Goal: Task Accomplishment & Management: Use online tool/utility

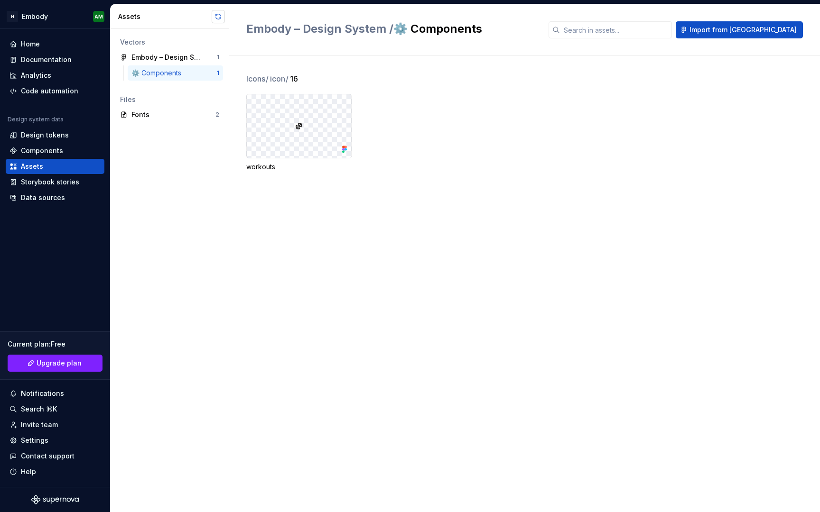
click at [219, 17] on button "button" at bounding box center [218, 16] width 13 height 13
click at [32, 194] on div "Data sources" at bounding box center [43, 197] width 44 height 9
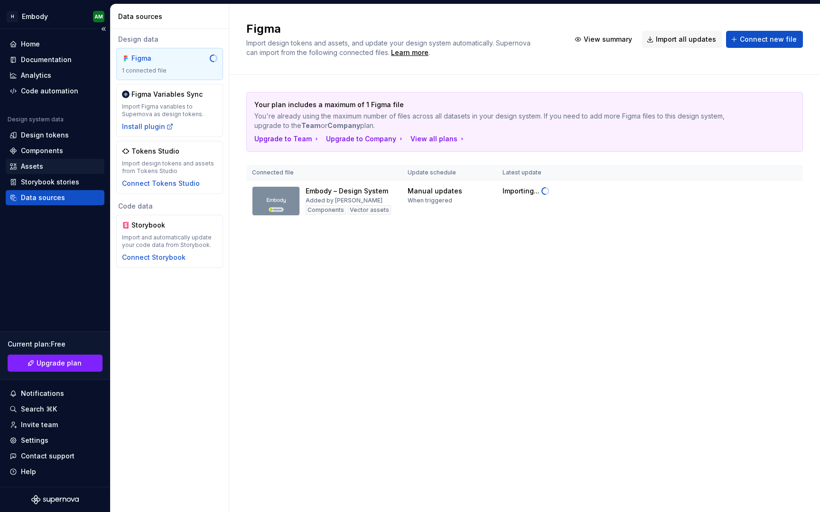
click at [52, 170] on div "Assets" at bounding box center [54, 166] width 91 height 9
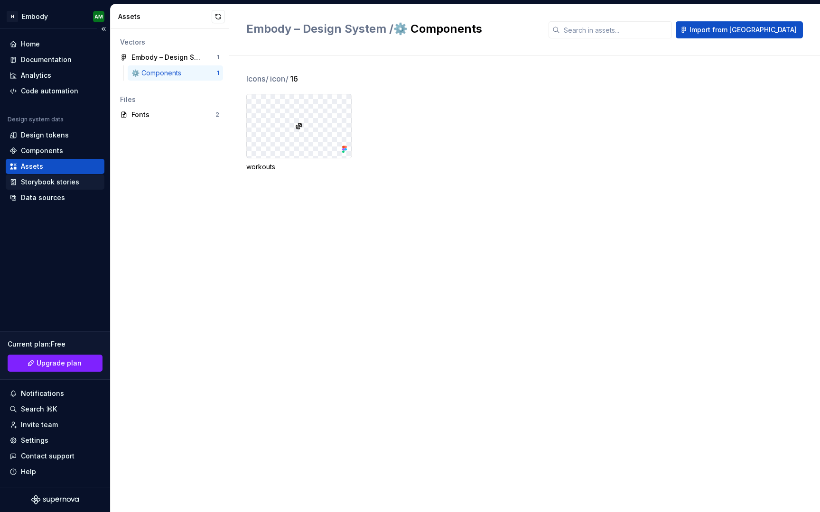
click at [64, 181] on div "Storybook stories" at bounding box center [50, 181] width 58 height 9
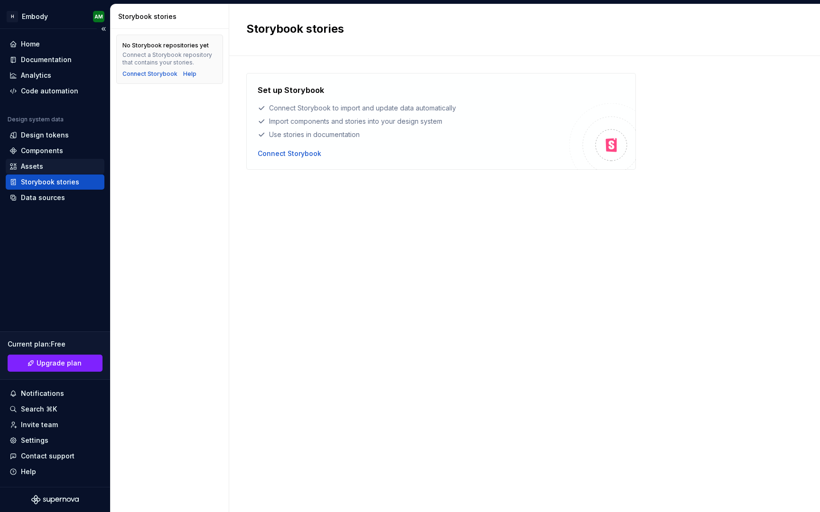
click at [65, 160] on div "Assets" at bounding box center [55, 166] width 99 height 15
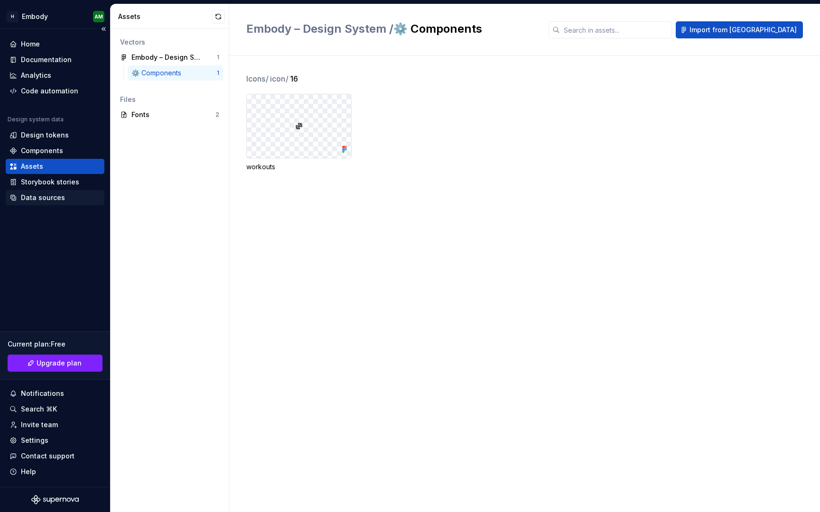
click at [58, 194] on div "Data sources" at bounding box center [43, 197] width 44 height 9
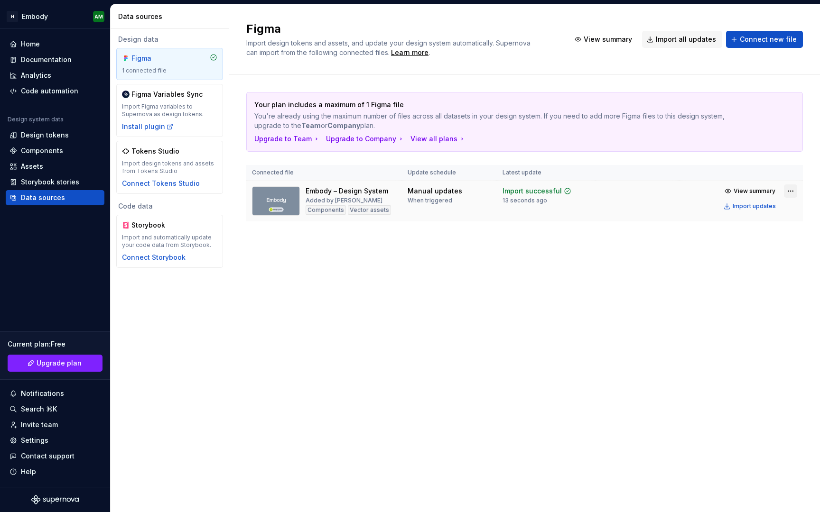
click at [795, 192] on html "H Embody AM Home Documentation Analytics Code automation Design system data Des…" at bounding box center [410, 256] width 820 height 512
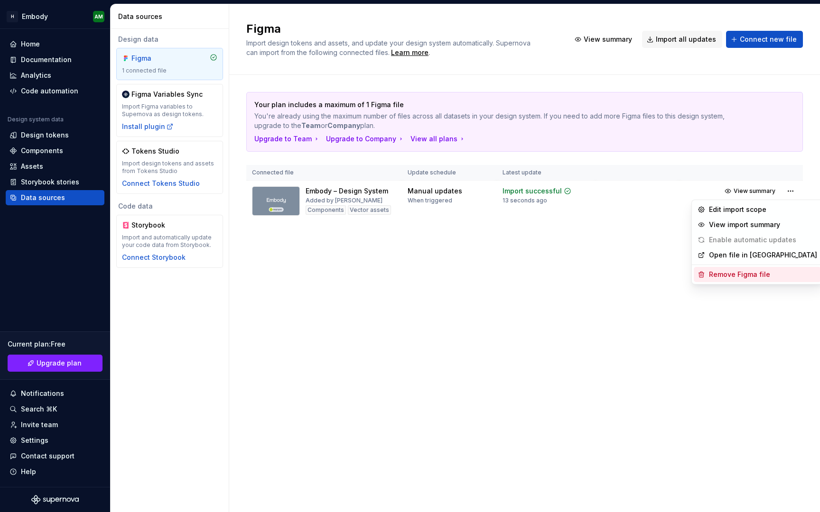
click at [769, 279] on div "Remove Figma file" at bounding box center [763, 274] width 108 height 9
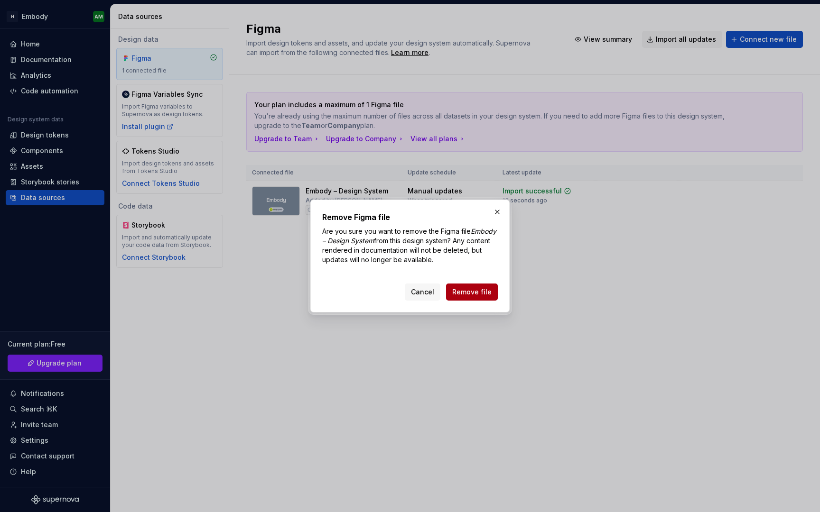
click at [476, 297] on button "Remove file" at bounding box center [472, 292] width 52 height 17
click at [474, 292] on div "Cancel Remove file" at bounding box center [451, 292] width 93 height 17
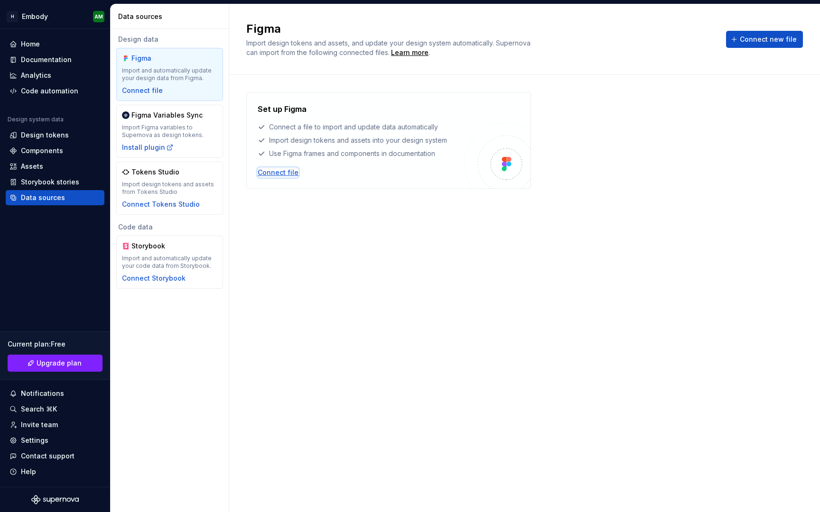
click at [281, 169] on div "Connect file" at bounding box center [278, 172] width 41 height 9
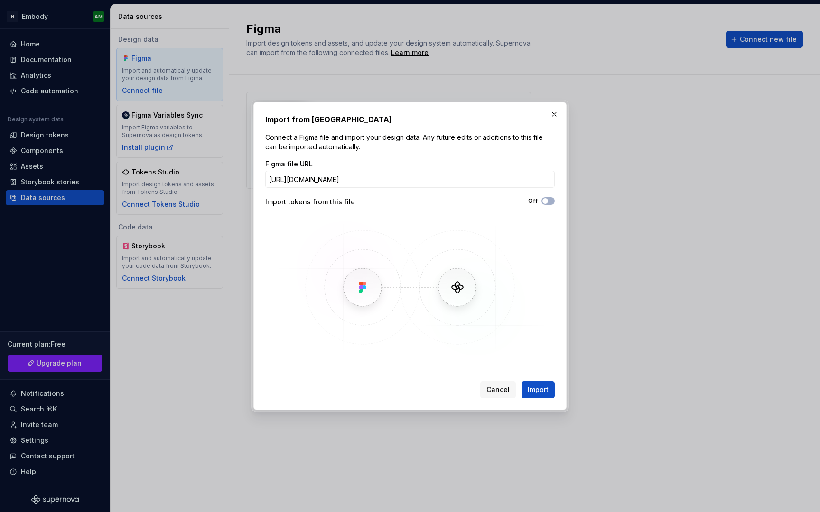
scroll to position [0, 160]
type input "[URL][DOMAIN_NAME]"
click at [535, 393] on span "Import" at bounding box center [537, 389] width 21 height 9
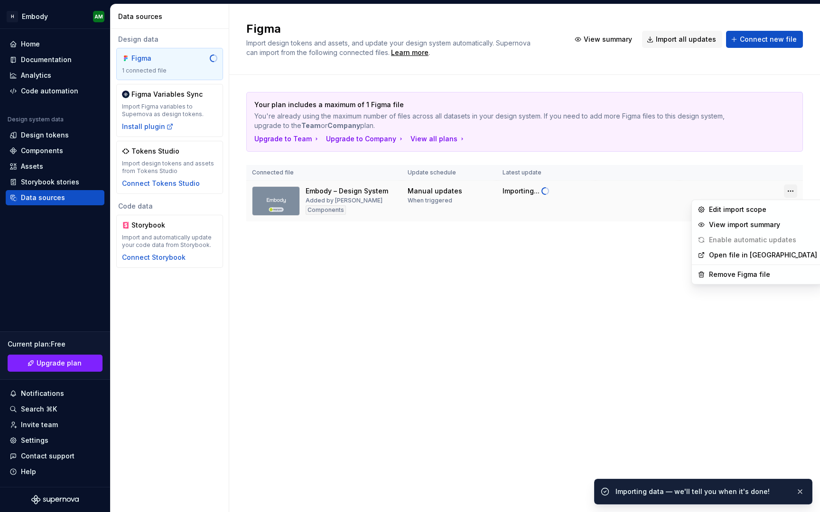
click at [794, 193] on html "H Embody AM Home Documentation Analytics Code automation Design system data Des…" at bounding box center [410, 256] width 820 height 512
click at [738, 207] on div "Edit import scope" at bounding box center [763, 209] width 108 height 9
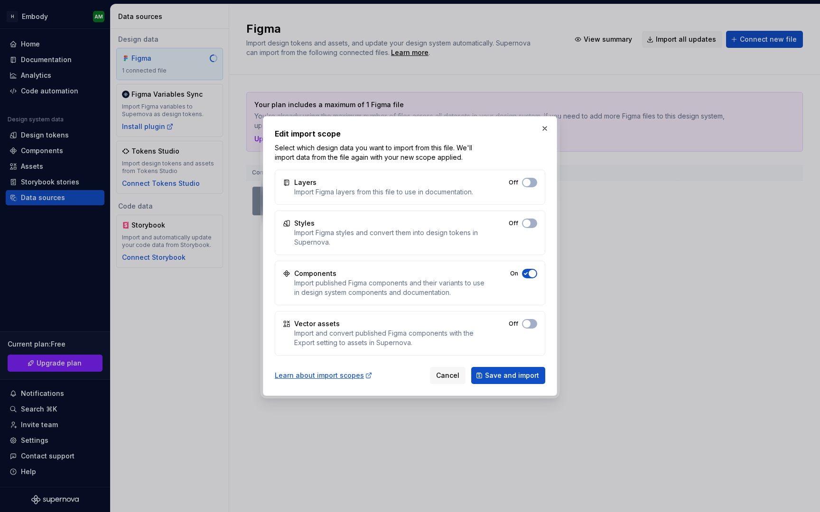
click at [529, 175] on div "Layers Import Figma layers from this file to use in documentation. Off" at bounding box center [410, 187] width 270 height 35
click at [529, 180] on span "button" at bounding box center [527, 183] width 8 height 8
click at [530, 222] on button "Off" at bounding box center [529, 223] width 15 height 9
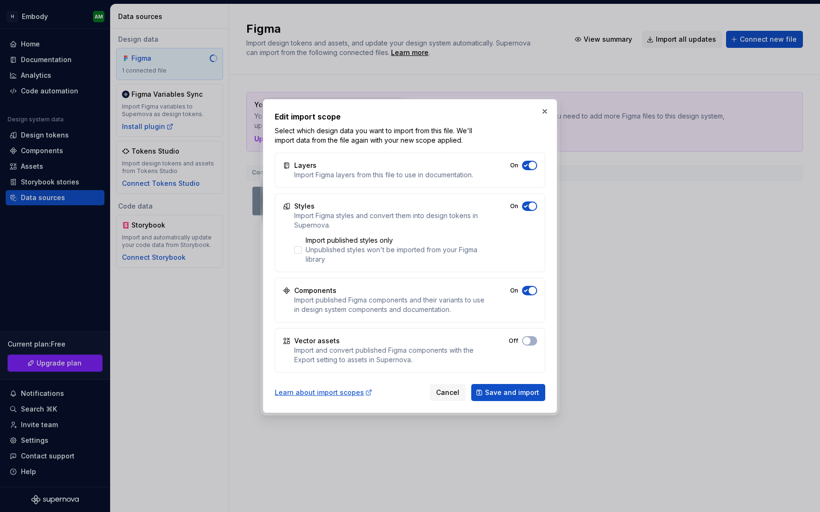
click at [530, 332] on div "Vector assets Import and convert published Figma components with the Export set…" at bounding box center [410, 350] width 270 height 45
click at [530, 333] on div "Vector assets Import and convert published Figma components with the Export set…" at bounding box center [410, 350] width 270 height 45
click at [530, 170] on button "On" at bounding box center [529, 165] width 15 height 9
click at [508, 397] on span "Save and import" at bounding box center [512, 392] width 54 height 9
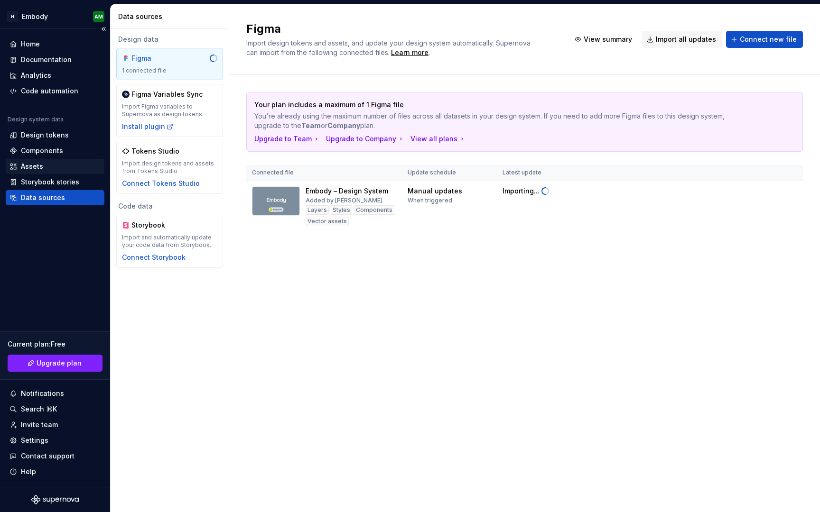
click at [26, 165] on div "Assets" at bounding box center [32, 166] width 22 height 9
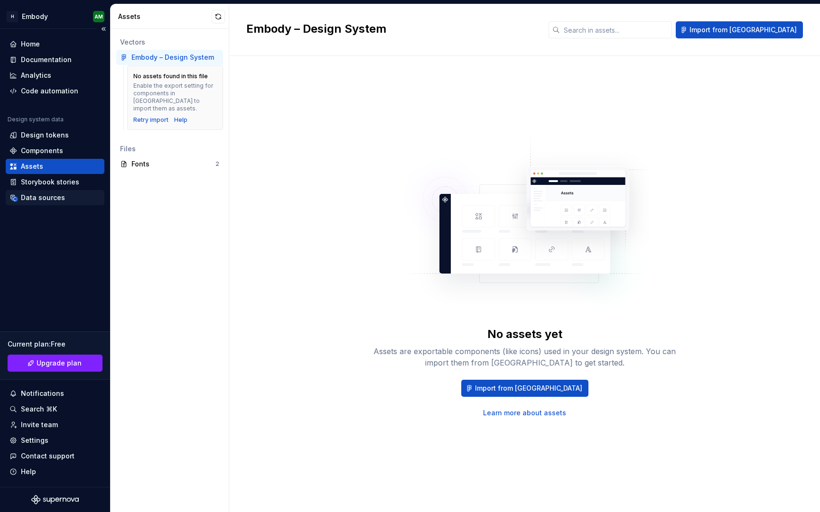
click at [32, 198] on div "Data sources" at bounding box center [43, 197] width 44 height 9
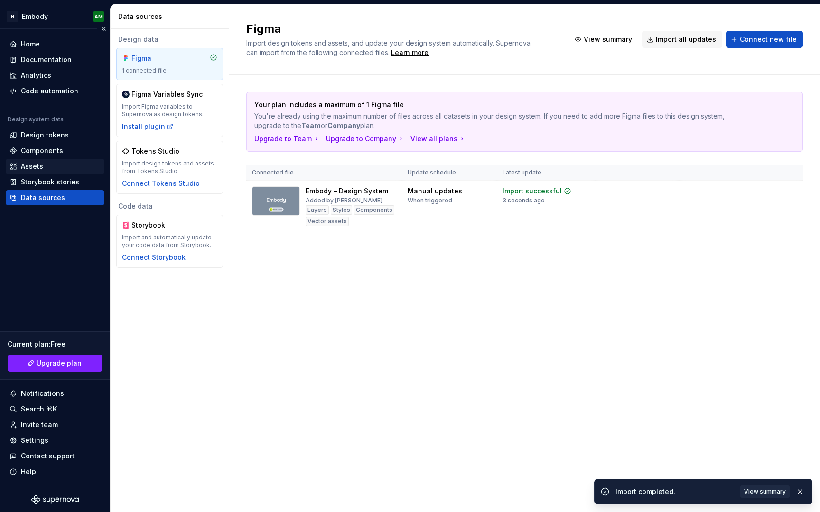
click at [42, 163] on div "Assets" at bounding box center [54, 166] width 91 height 9
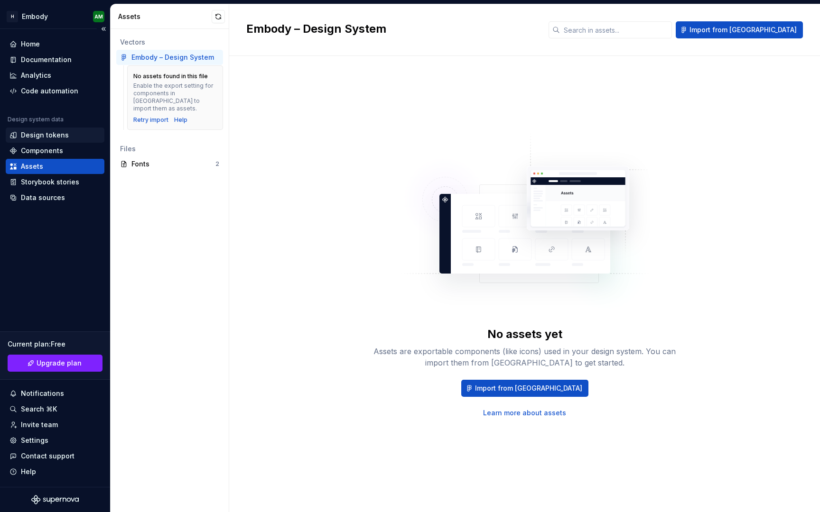
click at [45, 137] on div "Design tokens" at bounding box center [45, 134] width 48 height 9
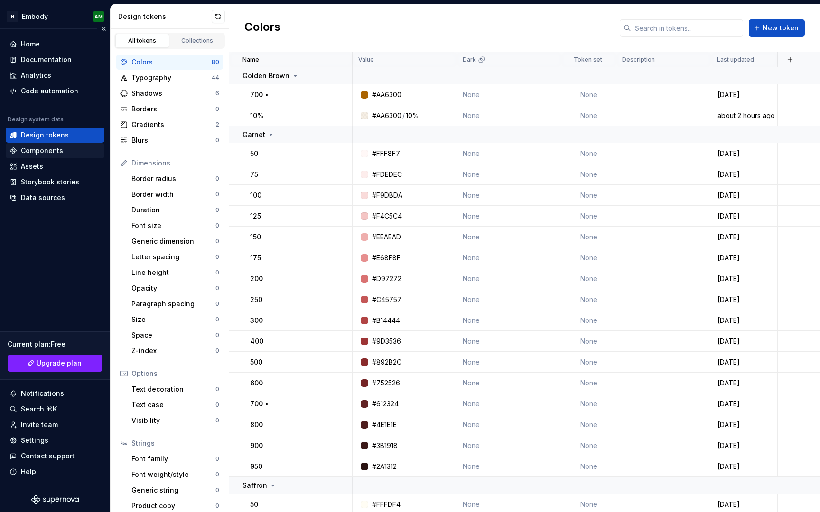
click at [47, 156] on div "Components" at bounding box center [55, 150] width 99 height 15
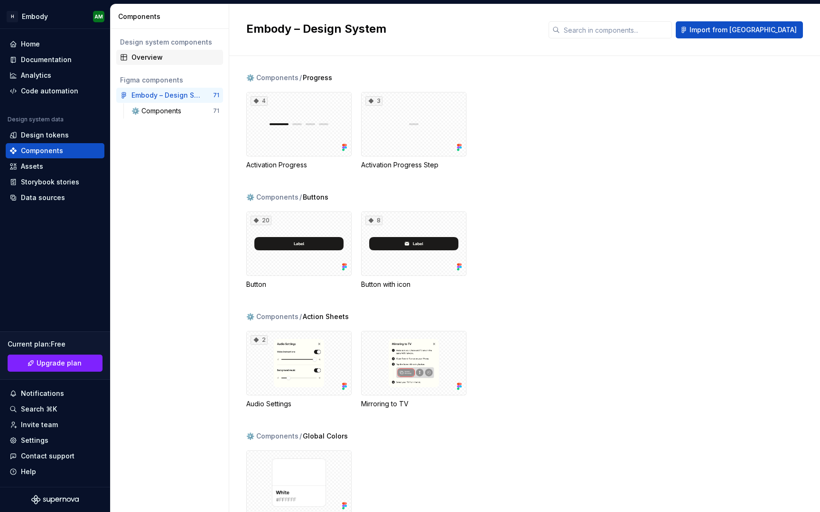
click at [157, 56] on div "Overview" at bounding box center [175, 57] width 88 height 9
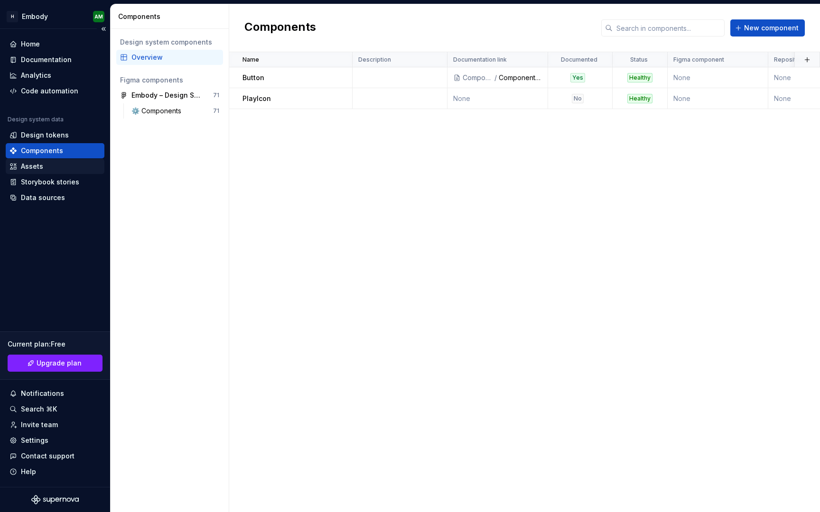
click at [46, 166] on div "Assets" at bounding box center [54, 166] width 91 height 9
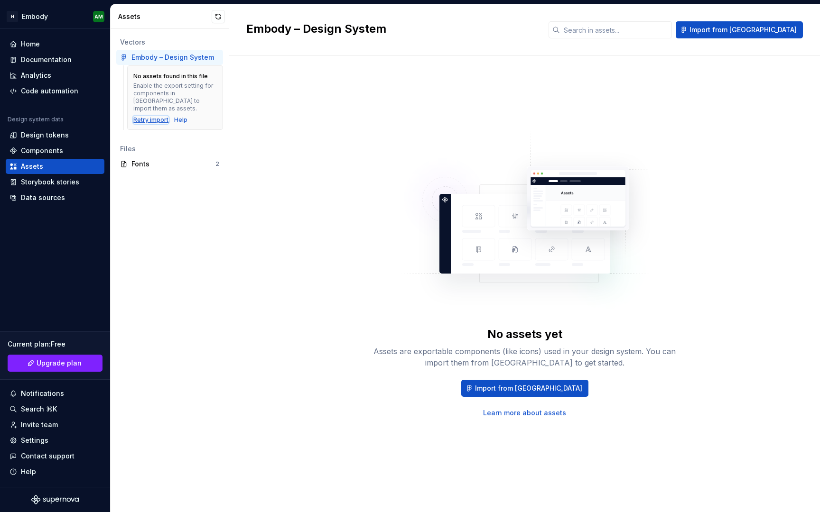
click at [142, 116] on div "Retry import" at bounding box center [150, 120] width 35 height 8
click at [37, 192] on div "Data sources" at bounding box center [55, 197] width 99 height 15
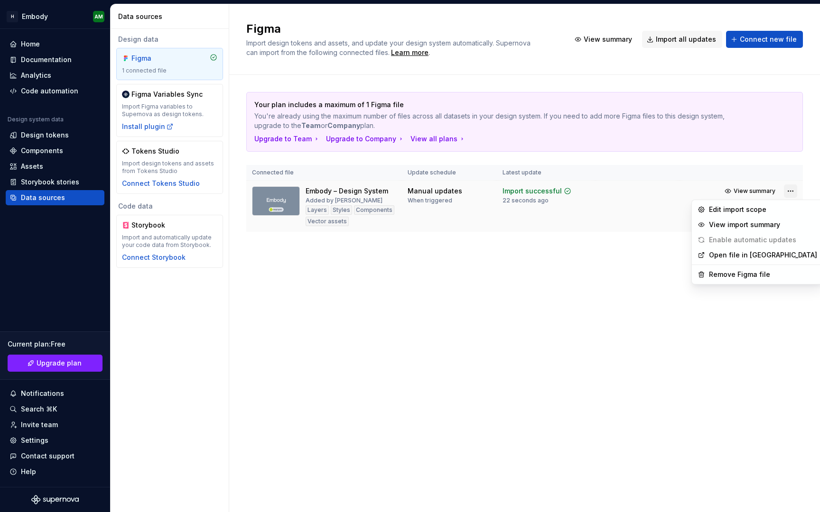
click at [794, 195] on html "H Embody AM Home Documentation Analytics Code automation Design system data Des…" at bounding box center [410, 256] width 820 height 512
click at [741, 270] on div "Remove Figma file" at bounding box center [763, 274] width 108 height 9
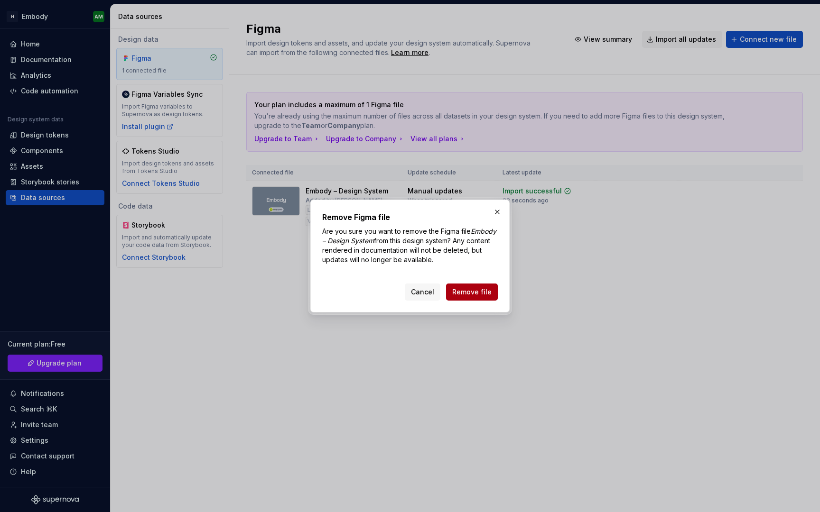
click at [483, 286] on button "Remove file" at bounding box center [472, 292] width 52 height 17
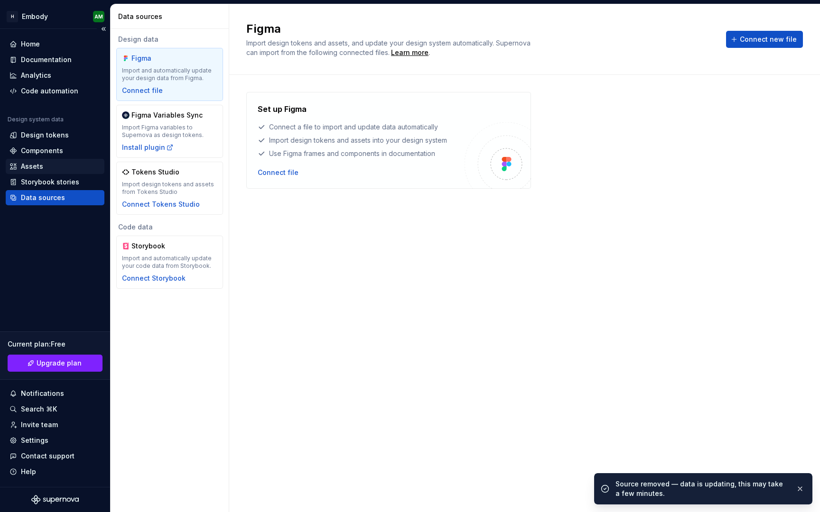
click at [64, 168] on div "Assets" at bounding box center [54, 166] width 91 height 9
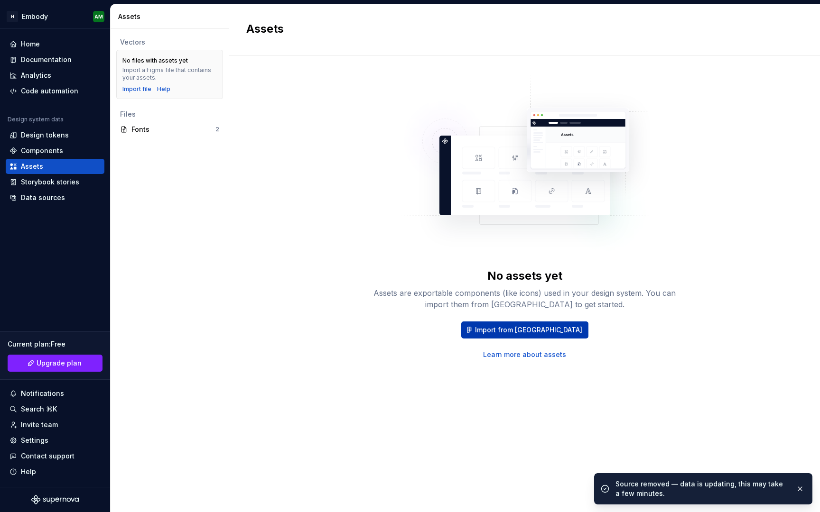
click at [506, 332] on span "Import from [GEOGRAPHIC_DATA]" at bounding box center [528, 329] width 107 height 9
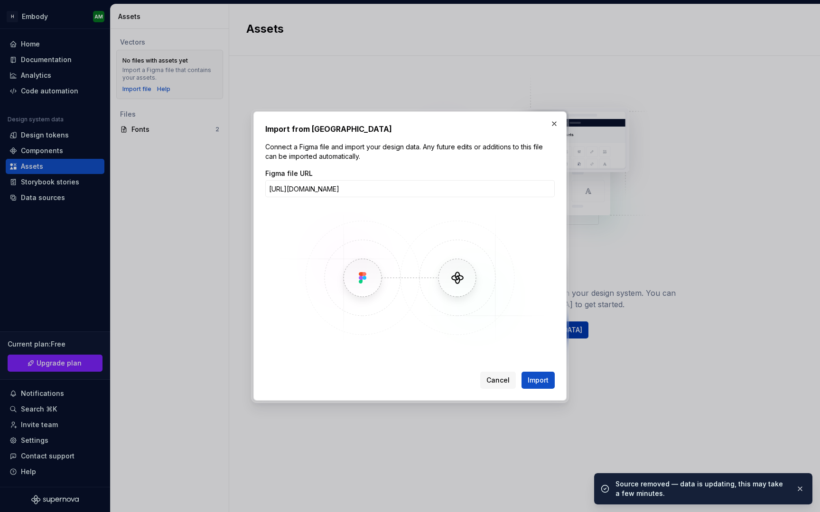
scroll to position [0, 160]
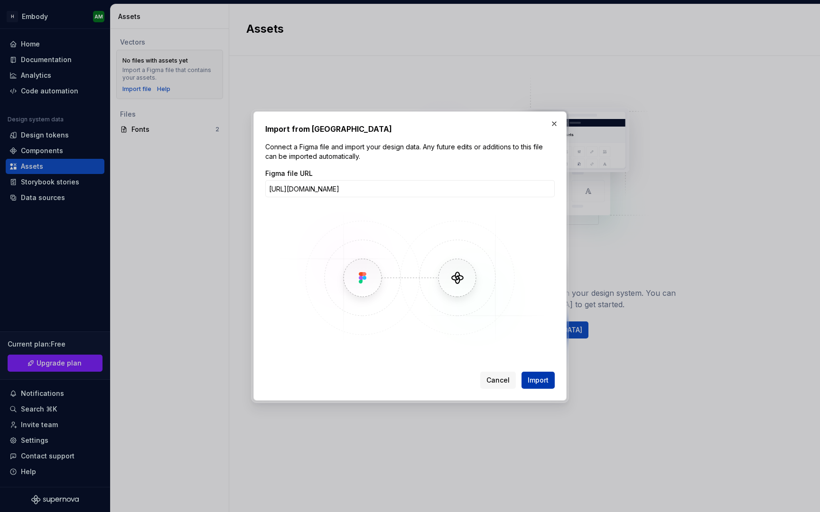
type input "[URL][DOMAIN_NAME]"
click at [535, 380] on span "Import" at bounding box center [537, 380] width 21 height 9
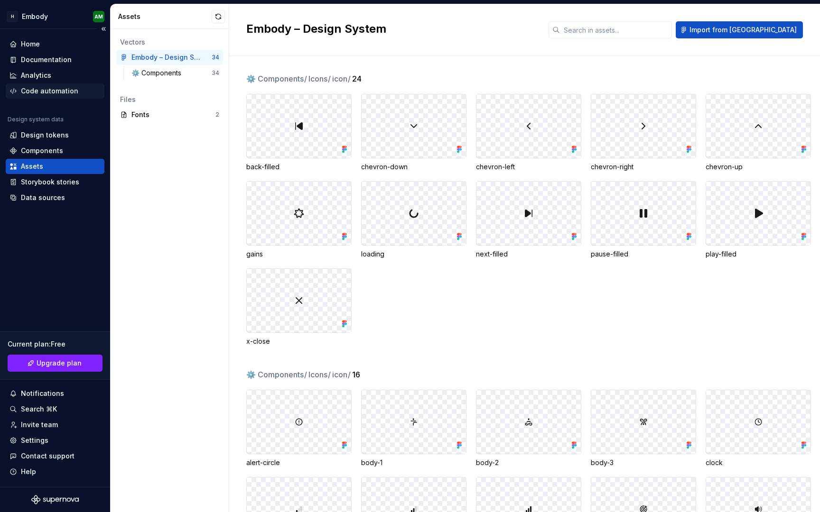
click at [68, 90] on div "Code automation" at bounding box center [49, 90] width 57 height 9
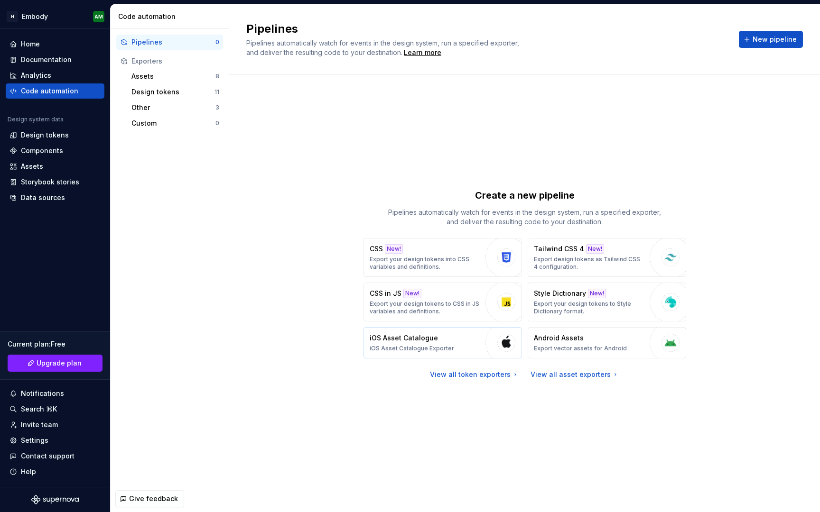
click at [380, 341] on p "iOS Asset Catalogue" at bounding box center [403, 337] width 68 height 9
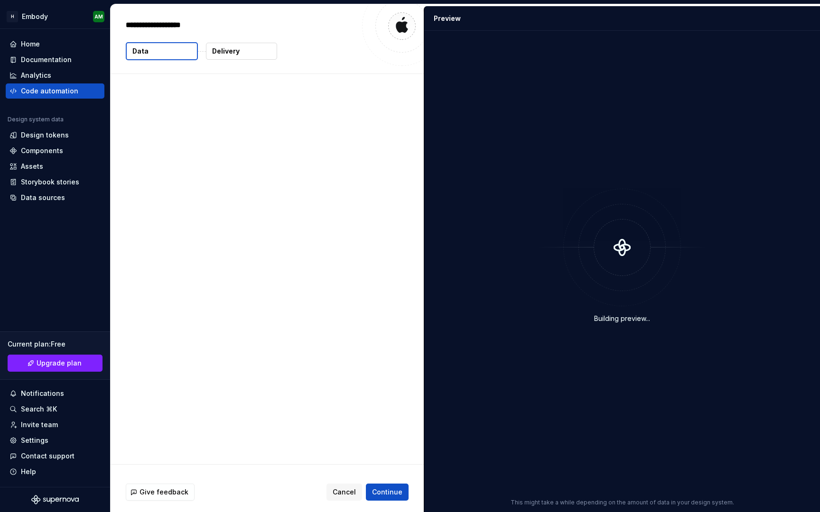
type textarea "*"
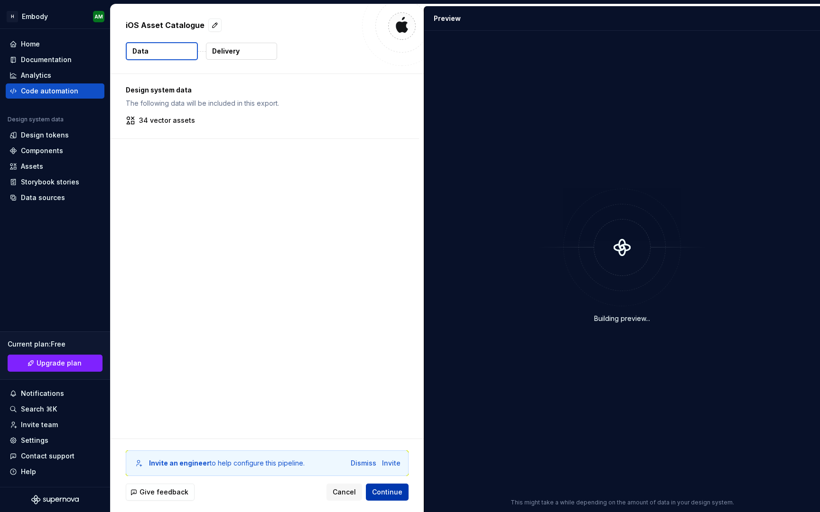
click at [383, 489] on span "Continue" at bounding box center [387, 492] width 30 height 9
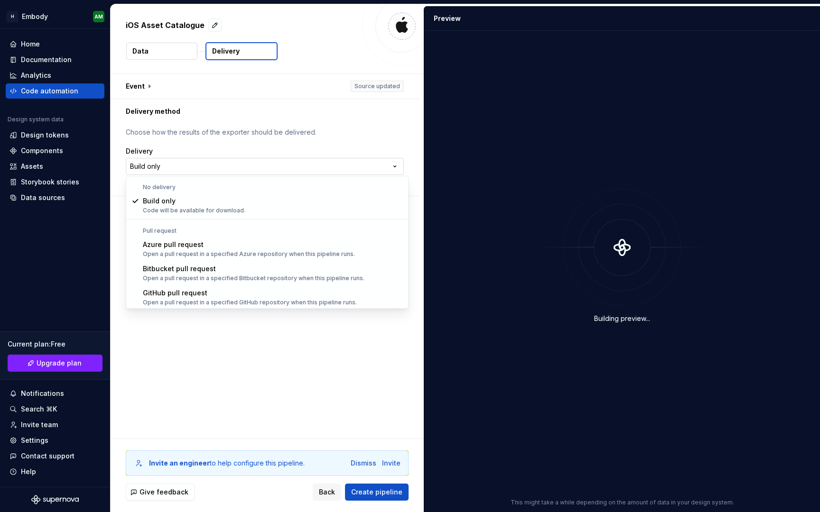
click at [327, 171] on html "**********" at bounding box center [410, 256] width 820 height 512
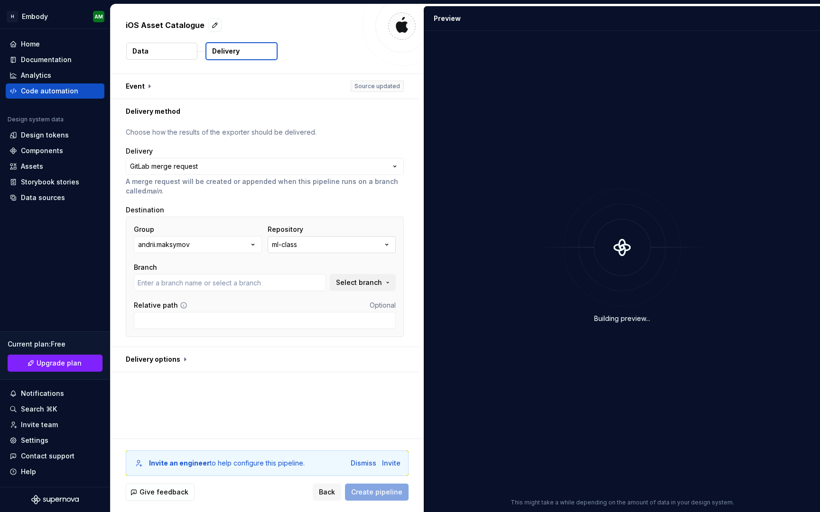
type input "master"
click at [251, 243] on icon "button" at bounding box center [252, 244] width 9 height 9
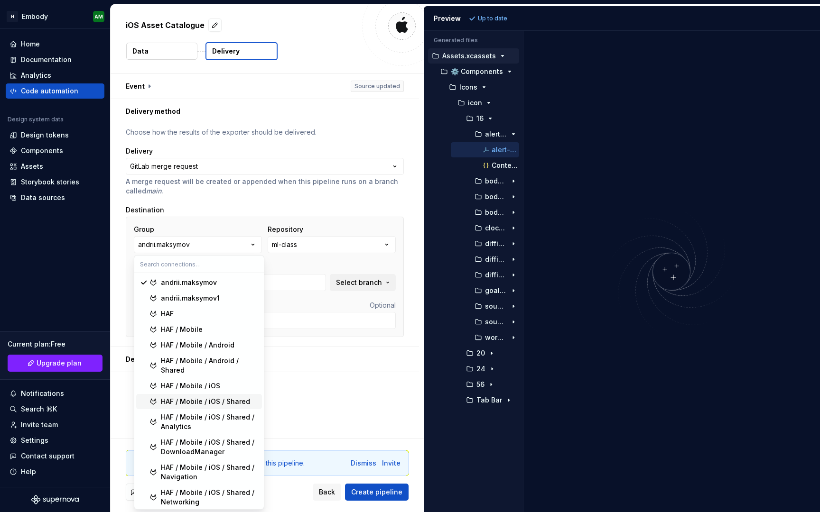
click at [219, 403] on div "HAF / Mobile / iOS / Shared" at bounding box center [205, 401] width 89 height 9
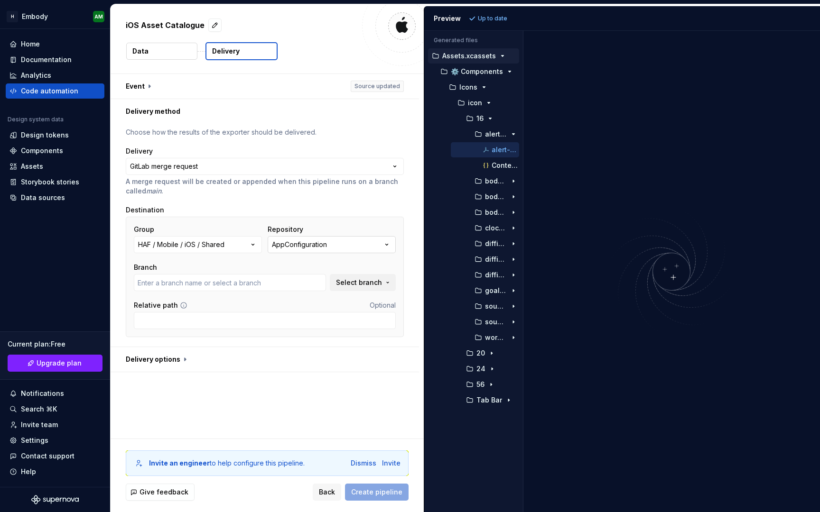
click at [355, 243] on button "AppConfiguration" at bounding box center [332, 244] width 128 height 17
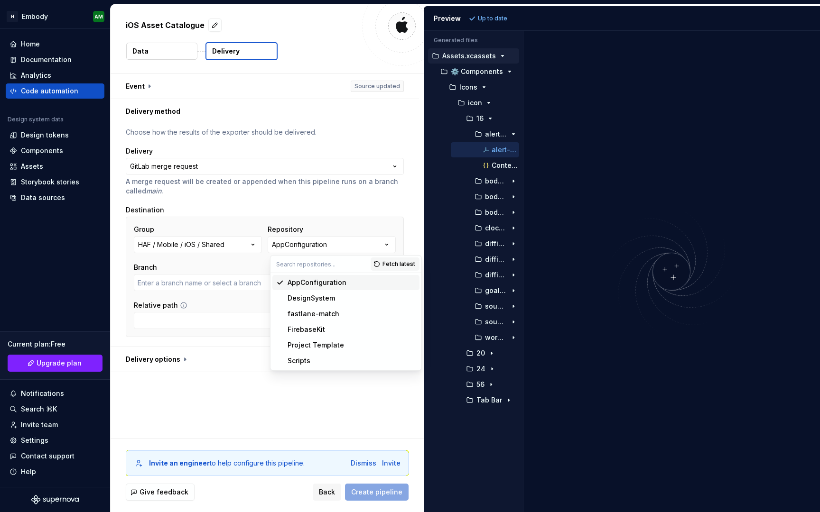
type input "embody"
click at [345, 297] on div "DesignSystem" at bounding box center [351, 298] width 128 height 9
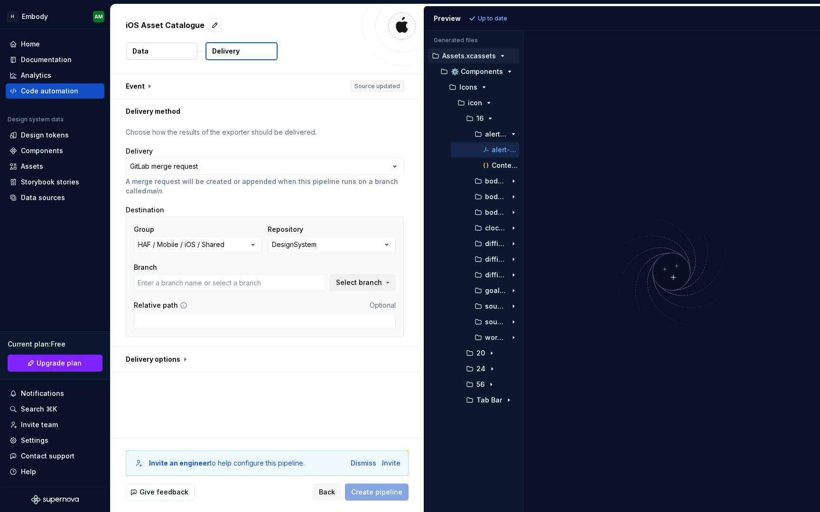
type input "embody"
click at [365, 284] on span "Select branch" at bounding box center [359, 282] width 46 height 9
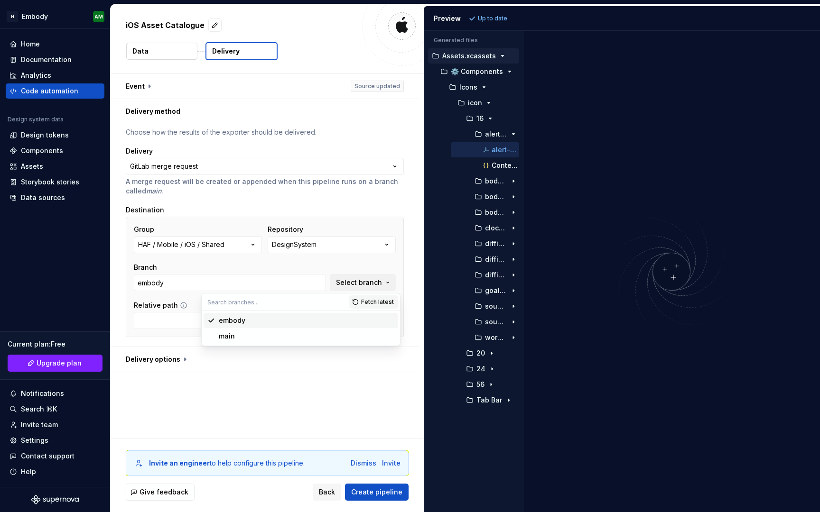
click at [331, 317] on div "embody" at bounding box center [306, 320] width 175 height 9
click at [337, 318] on input "Relative path" at bounding box center [265, 320] width 262 height 17
click at [184, 358] on button "button" at bounding box center [265, 359] width 308 height 25
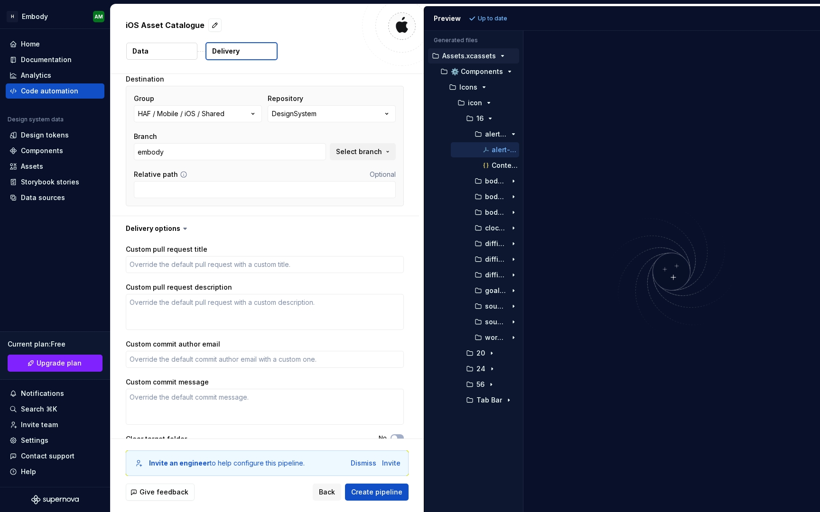
scroll to position [149, 0]
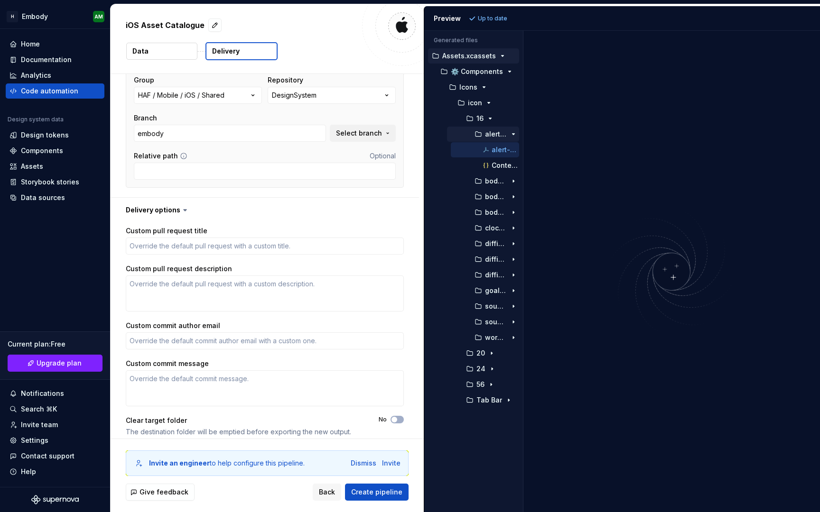
click at [512, 131] on icon "button" at bounding box center [513, 134] width 8 height 8
click at [489, 115] on icon "button" at bounding box center [490, 119] width 8 height 8
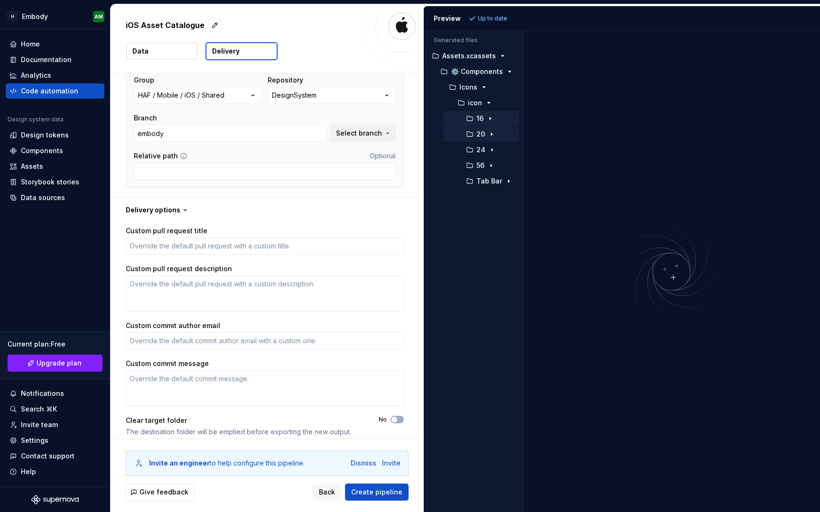
click at [489, 133] on icon "button" at bounding box center [492, 134] width 8 height 8
click at [488, 259] on icon "button" at bounding box center [492, 260] width 8 height 8
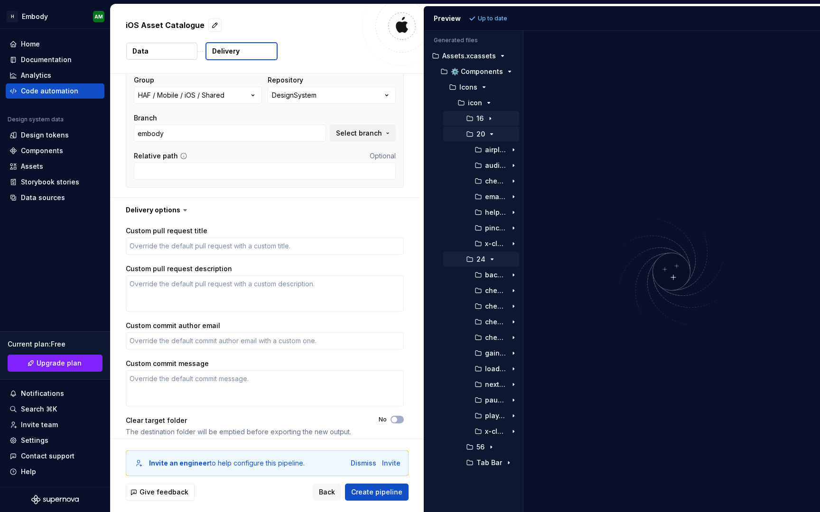
click at [488, 259] on icon "button" at bounding box center [492, 260] width 8 height 8
click at [493, 130] on icon "button" at bounding box center [492, 134] width 8 height 8
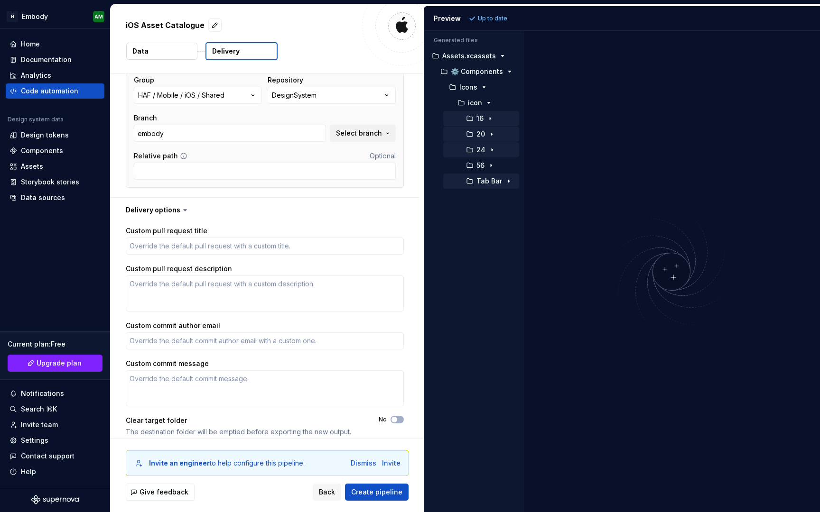
click at [505, 180] on icon "button" at bounding box center [509, 181] width 8 height 8
click at [508, 198] on div "button" at bounding box center [513, 197] width 11 height 8
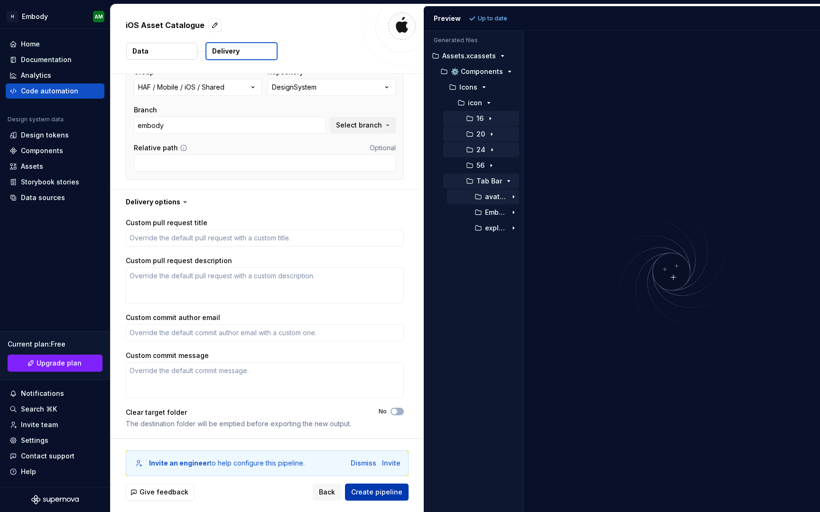
click at [383, 494] on span "Create pipeline" at bounding box center [376, 492] width 51 height 9
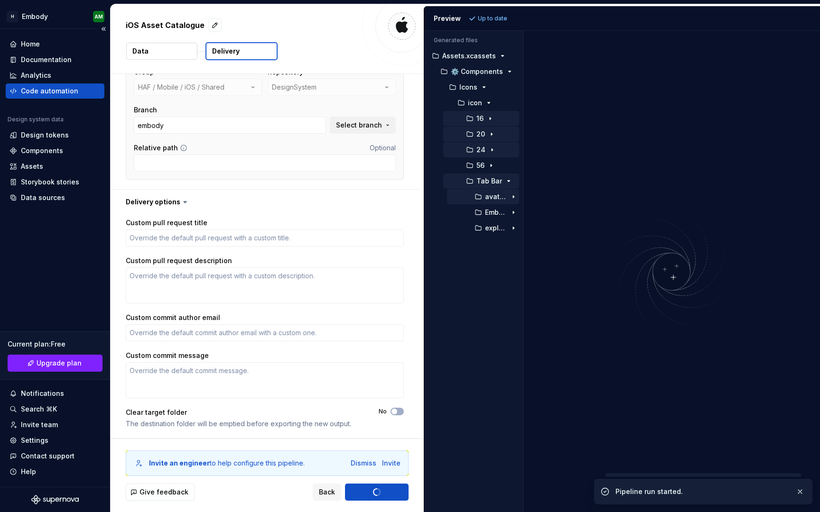
type textarea "*"
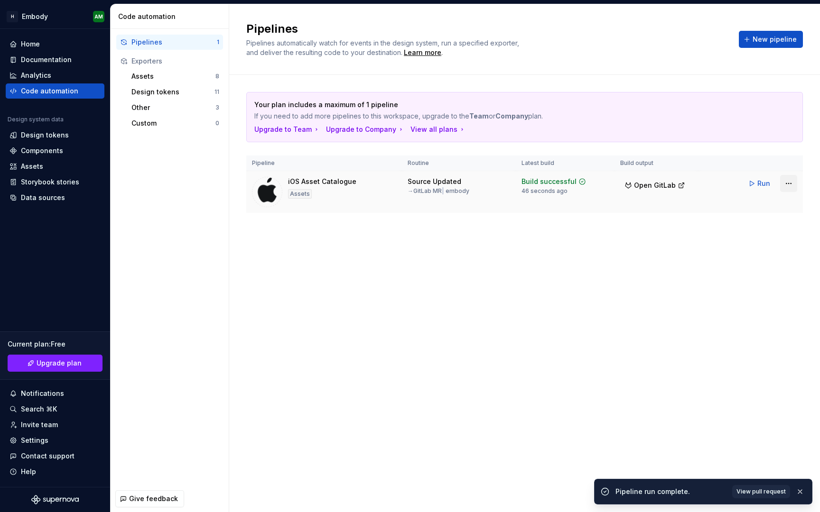
click at [787, 184] on html "H Embody AM Home Documentation Analytics Code automation Design system data Des…" at bounding box center [410, 256] width 820 height 512
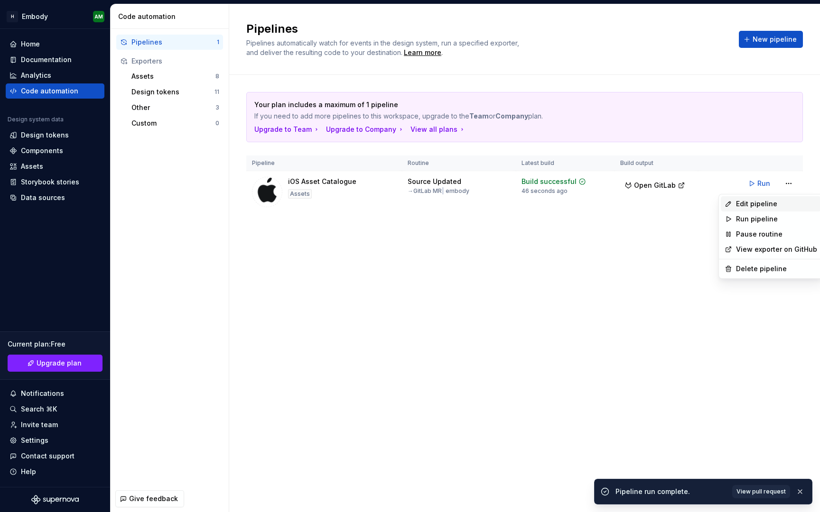
click at [777, 197] on div "Edit pipeline" at bounding box center [770, 203] width 100 height 15
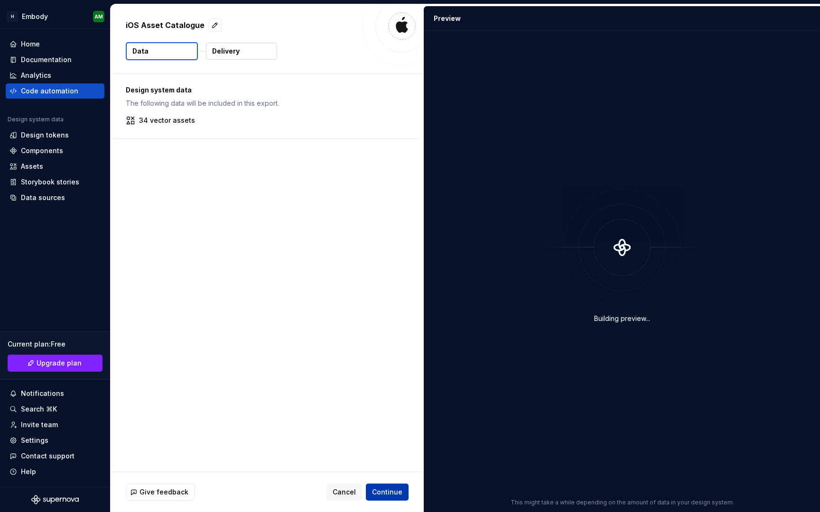
click at [390, 491] on span "Continue" at bounding box center [387, 492] width 30 height 9
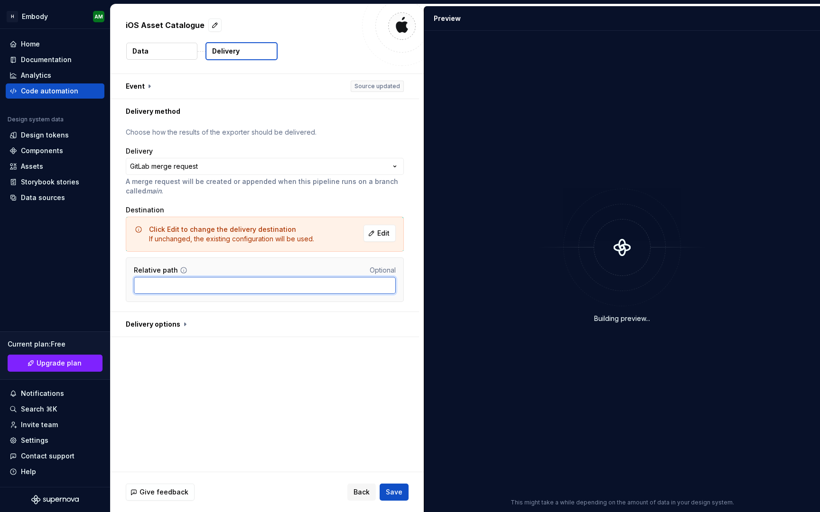
click at [295, 284] on input "Relative path" at bounding box center [265, 285] width 262 height 17
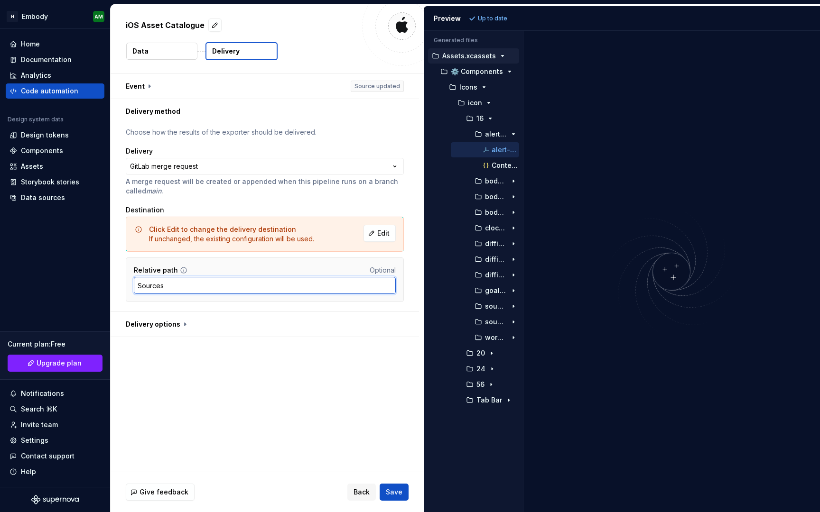
click at [141, 285] on input "Sources" at bounding box center [265, 285] width 262 height 17
type input "Resources"
click at [212, 410] on div "**********" at bounding box center [267, 273] width 313 height 398
click at [397, 493] on span "Save" at bounding box center [394, 492] width 17 height 9
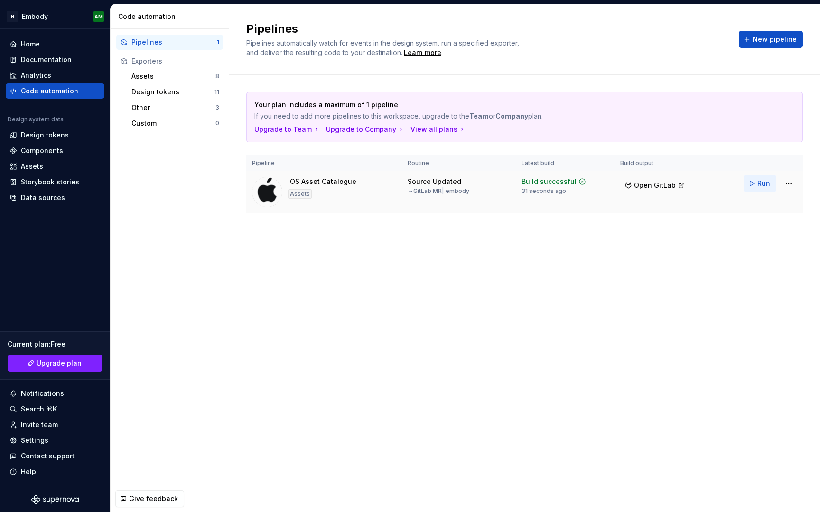
click at [753, 186] on button "Run" at bounding box center [759, 183] width 33 height 17
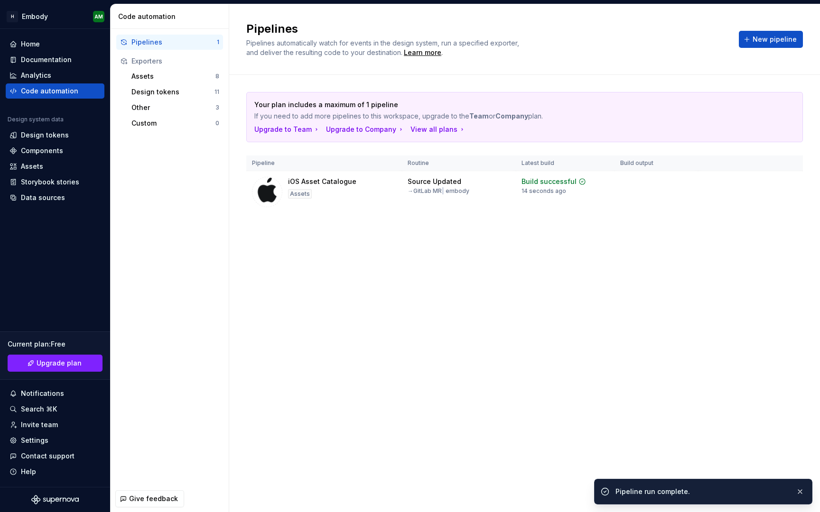
click at [205, 330] on div "Pipelines 1 Exporters Assets 8 Design tokens 11 Other 3 Custom 0" at bounding box center [170, 257] width 118 height 457
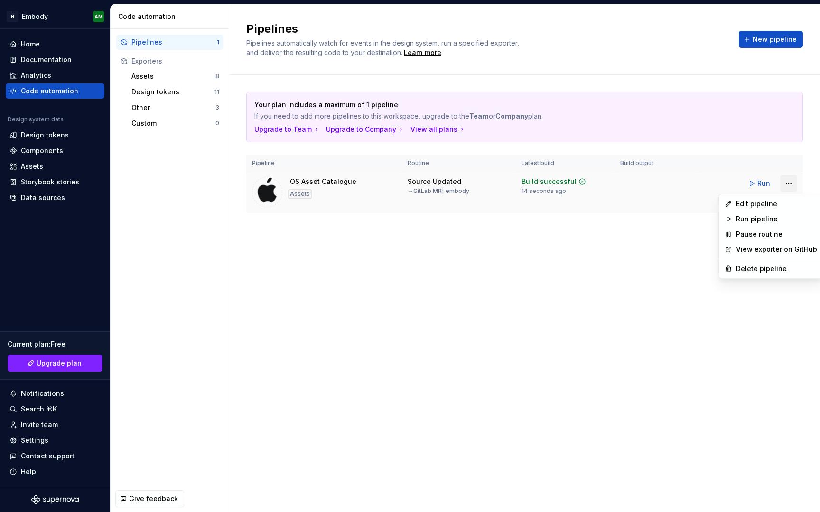
click at [792, 183] on html "H Embody AM Home Documentation Analytics Code automation Design system data Des…" at bounding box center [410, 256] width 820 height 512
click at [780, 197] on div "Edit pipeline" at bounding box center [770, 203] width 100 height 15
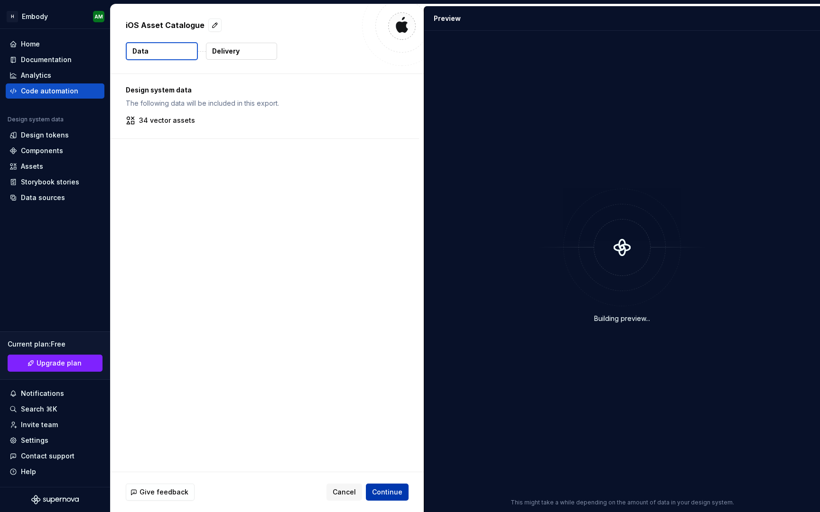
click at [403, 496] on button "Continue" at bounding box center [387, 492] width 43 height 17
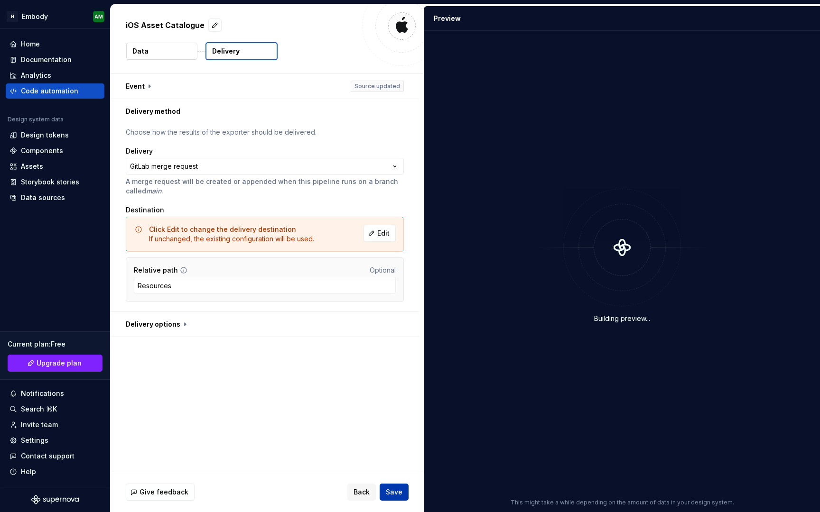
click at [395, 497] on button "Save" at bounding box center [393, 492] width 29 height 17
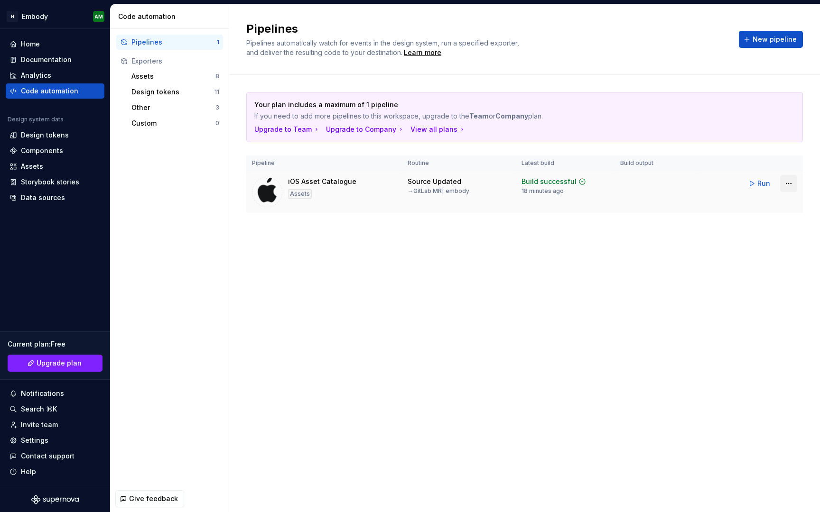
click at [793, 183] on html "H Embody AM Home Documentation Analytics Code automation Design system data Des…" at bounding box center [410, 256] width 820 height 512
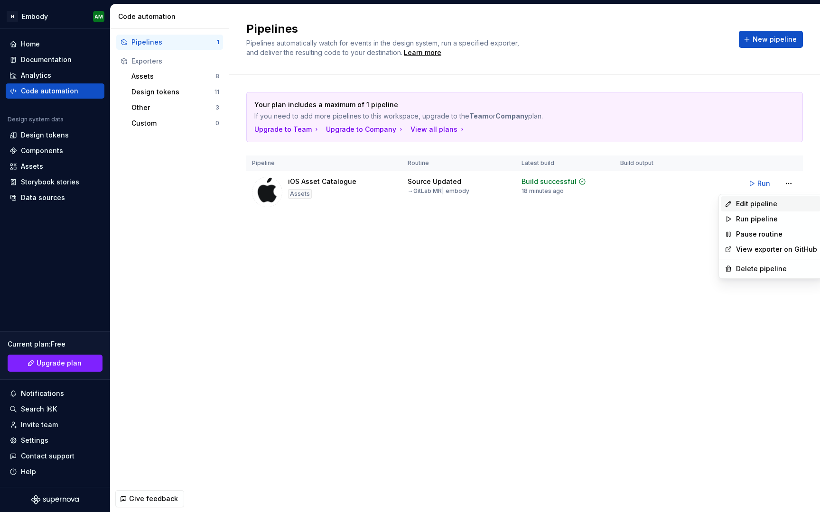
click at [776, 206] on div "Edit pipeline" at bounding box center [776, 203] width 81 height 9
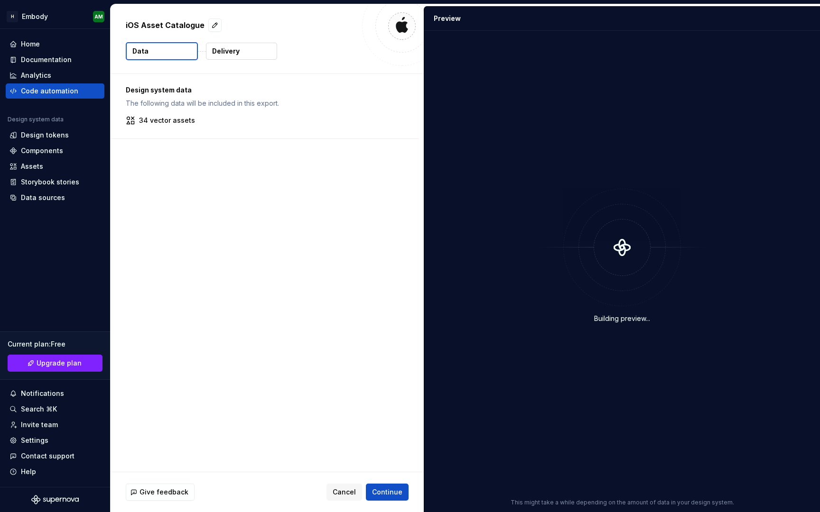
click at [388, 501] on div "Give feedback Cancel Continue" at bounding box center [267, 492] width 313 height 40
click at [390, 493] on span "Continue" at bounding box center [387, 492] width 30 height 9
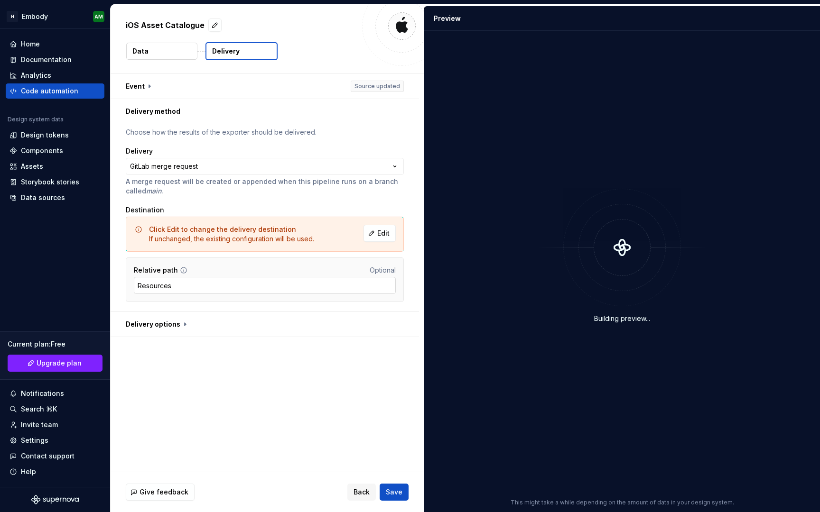
click at [153, 288] on input "Resources" at bounding box center [265, 285] width 262 height 17
type input "Sources/Resources"
click at [391, 487] on button "Save" at bounding box center [393, 492] width 29 height 17
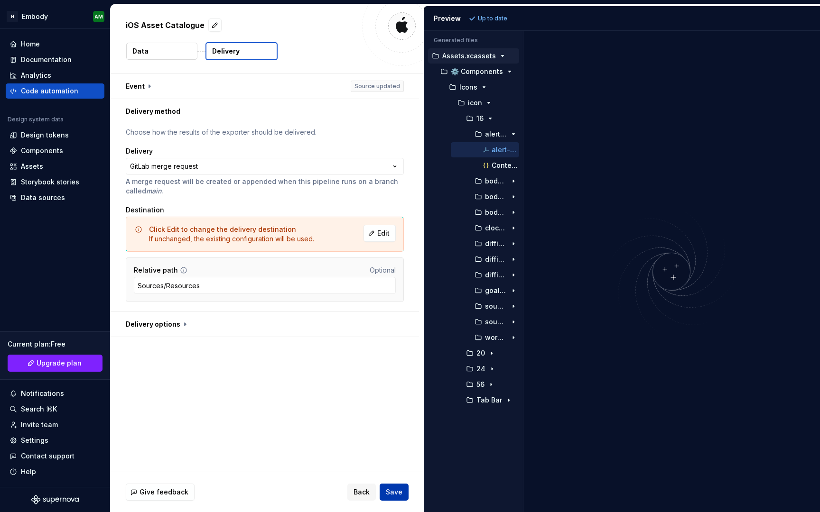
click at [397, 487] on button "Save" at bounding box center [393, 492] width 29 height 17
